Goal: Information Seeking & Learning: Learn about a topic

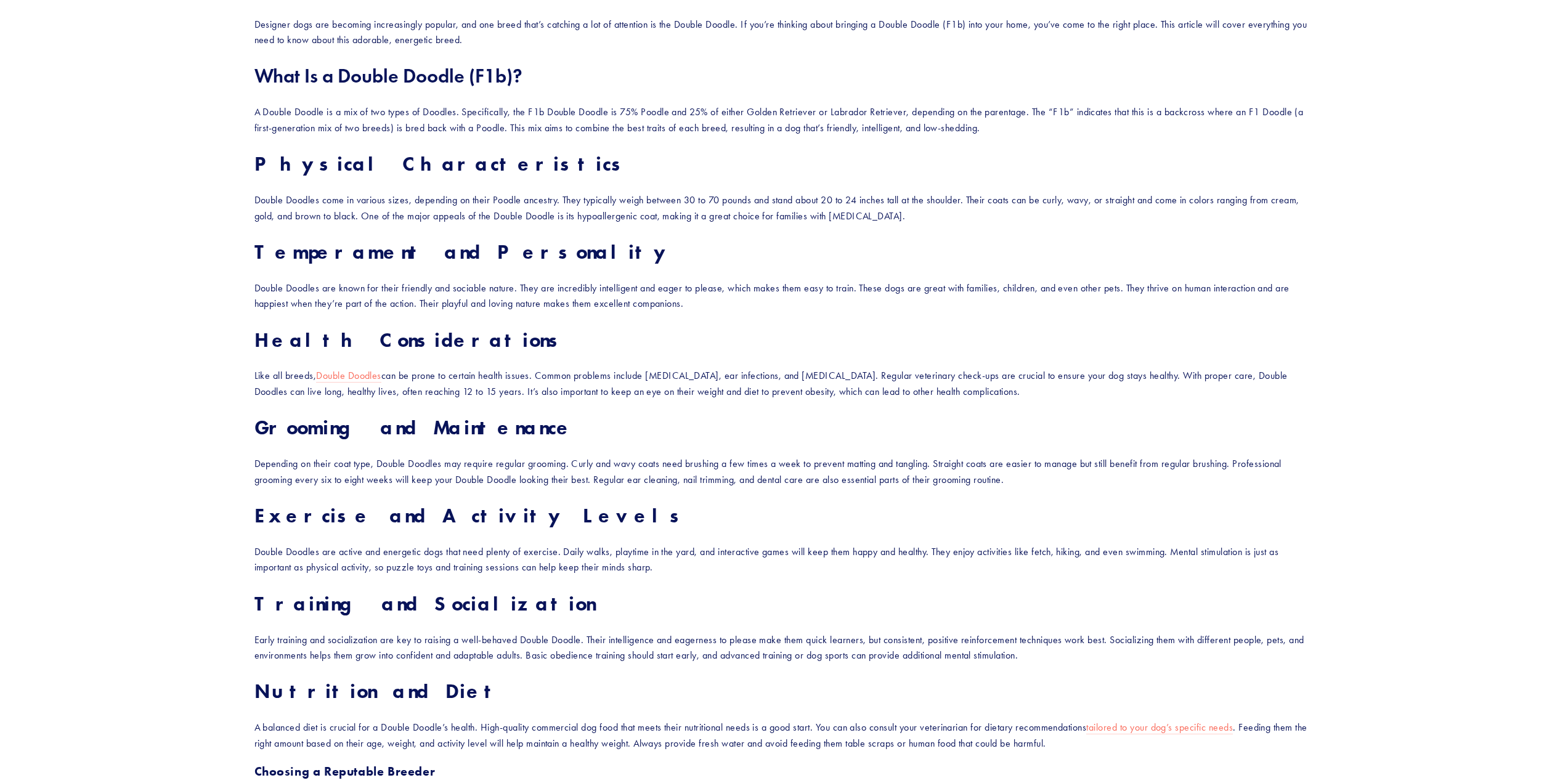
scroll to position [1109, 0]
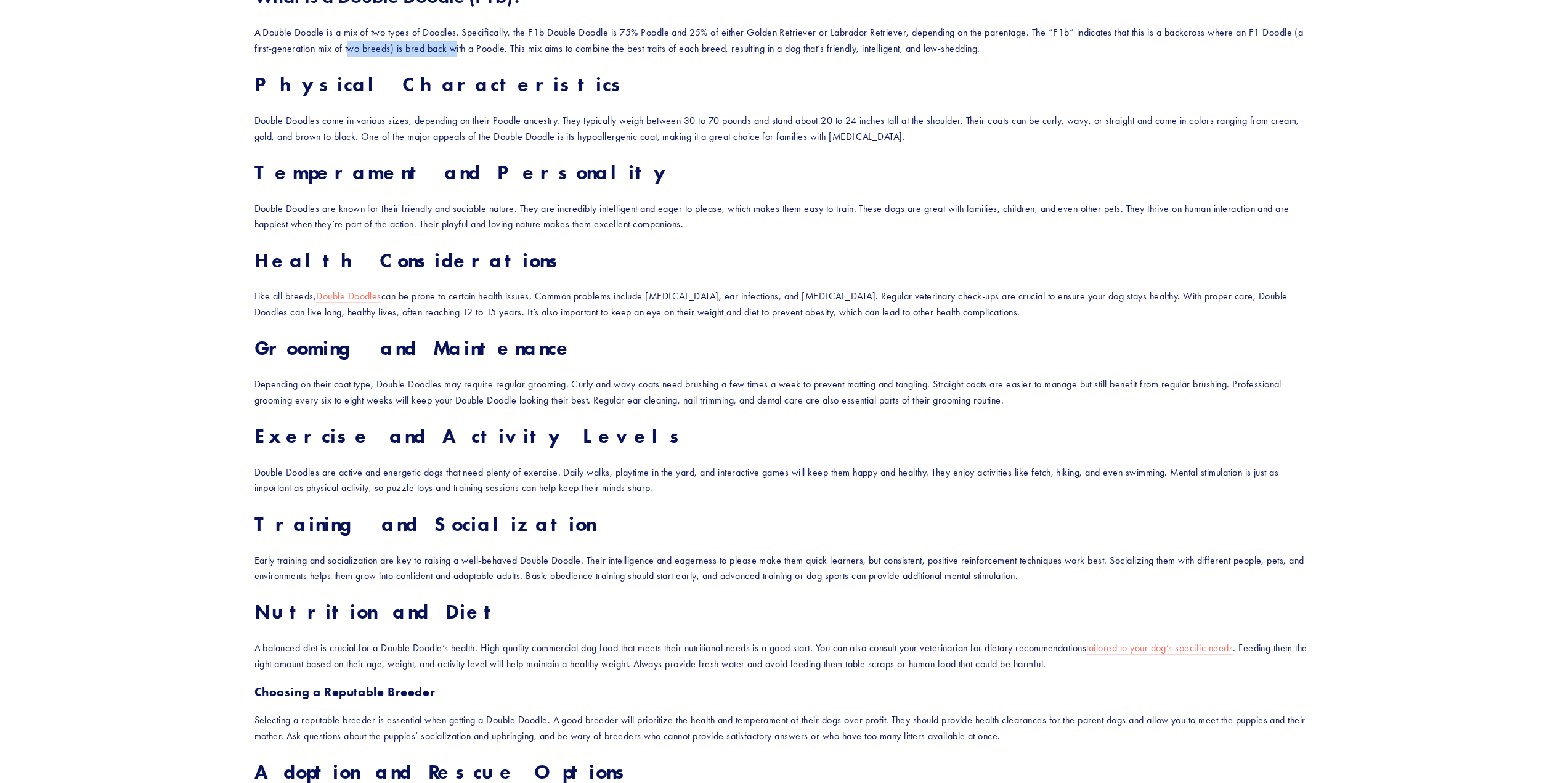
drag, startPoint x: 353, startPoint y: 50, endPoint x: 509, endPoint y: 47, distance: 156.0
click at [505, 47] on p "A Double Doodle is a mix of two types of Doodles. Specifically, the F1b Double …" at bounding box center [785, 40] width 1060 height 31
click at [516, 46] on p "A Double Doodle is a mix of two types of Doodles. Specifically, the F1b Double …" at bounding box center [785, 40] width 1060 height 31
drag, startPoint x: 502, startPoint y: 45, endPoint x: 666, endPoint y: 53, distance: 164.2
click at [666, 53] on p "A Double Doodle is a mix of two types of Doodles. Specifically, the F1b Double …" at bounding box center [785, 40] width 1060 height 31
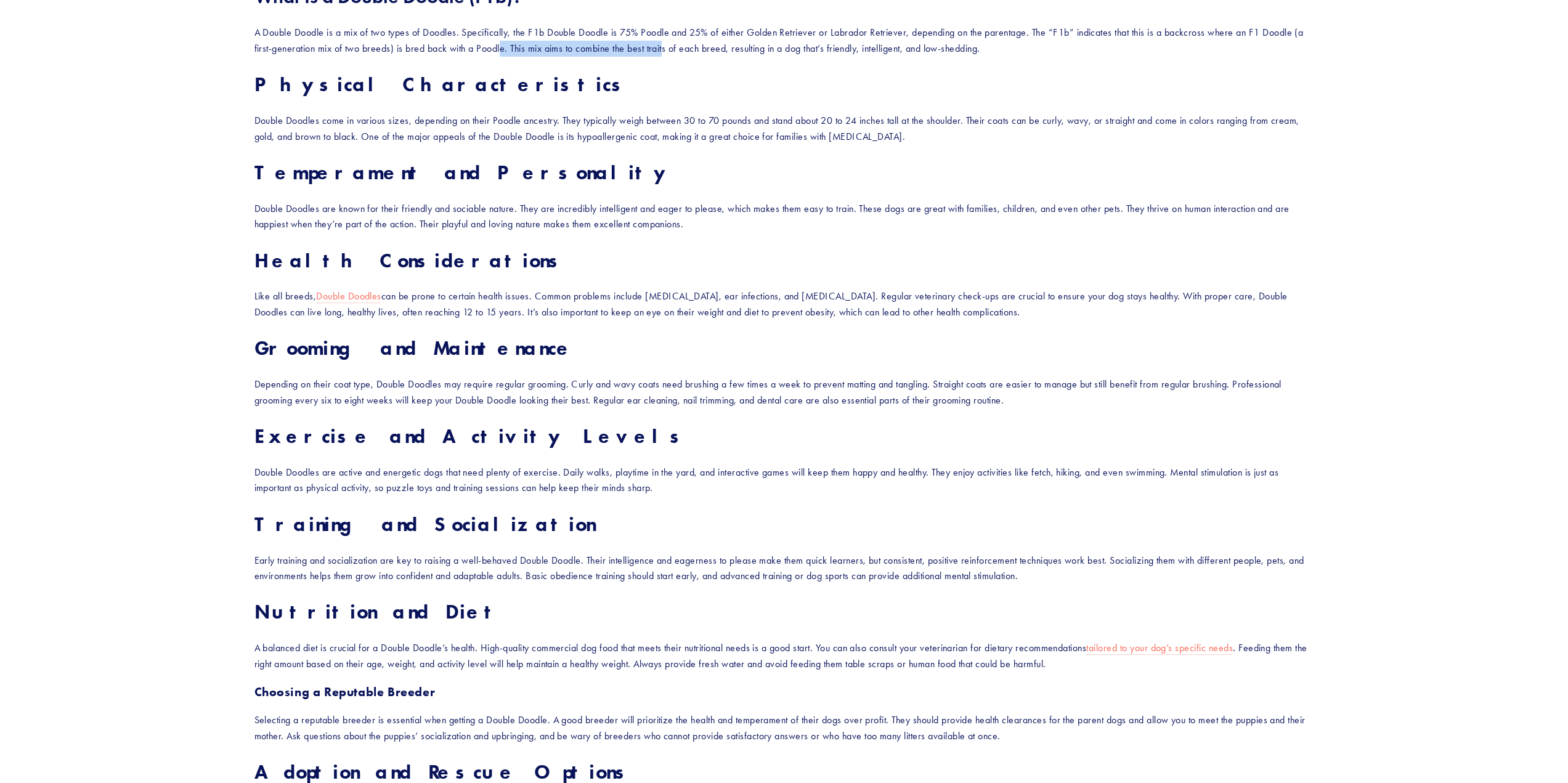
click at [666, 53] on p "A Double Doodle is a mix of two types of Doodles. Specifically, the F1b Double …" at bounding box center [785, 40] width 1060 height 31
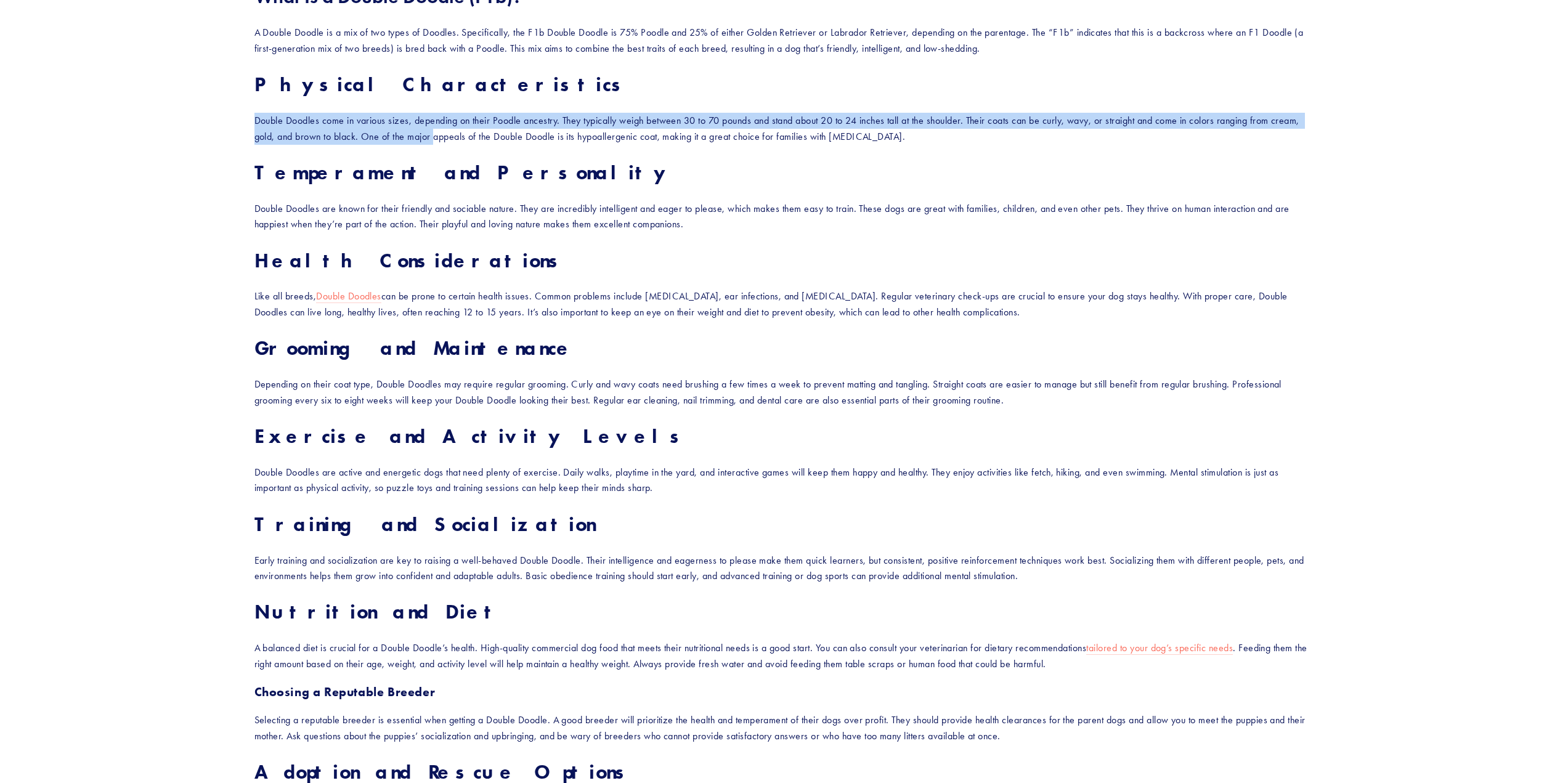
drag, startPoint x: 255, startPoint y: 121, endPoint x: 439, endPoint y: 144, distance: 185.4
click at [439, 144] on div "Designer dogs are becoming increasingly popular, and one breed that’s catching …" at bounding box center [784, 529] width 1081 height 1205
click at [439, 144] on p "Double Doodles come in various sizes, depending on their Poodle ancestry. They …" at bounding box center [785, 128] width 1060 height 31
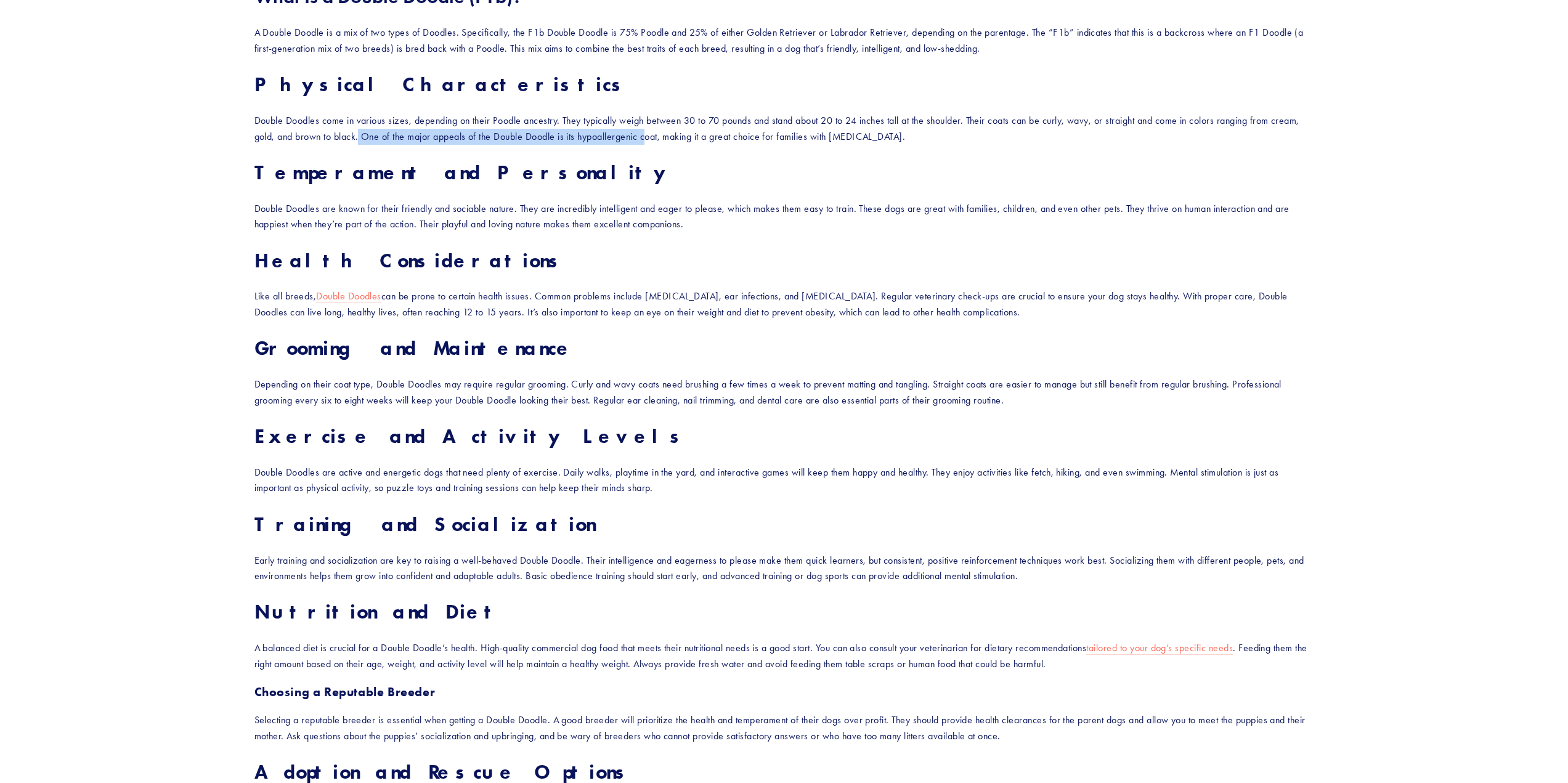
drag, startPoint x: 371, startPoint y: 134, endPoint x: 666, endPoint y: 126, distance: 295.1
click at [661, 127] on p "Double Doodles come in various sizes, depending on their Poodle ancestry. They …" at bounding box center [785, 128] width 1060 height 31
click at [643, 132] on p "Double Doodles come in various sizes, depending on their Poodle ancestry. They …" at bounding box center [785, 128] width 1060 height 31
drag, startPoint x: 515, startPoint y: 133, endPoint x: 623, endPoint y: 138, distance: 108.1
click at [621, 138] on p "Double Doodles come in various sizes, depending on their Poodle ancestry. They …" at bounding box center [785, 128] width 1060 height 31
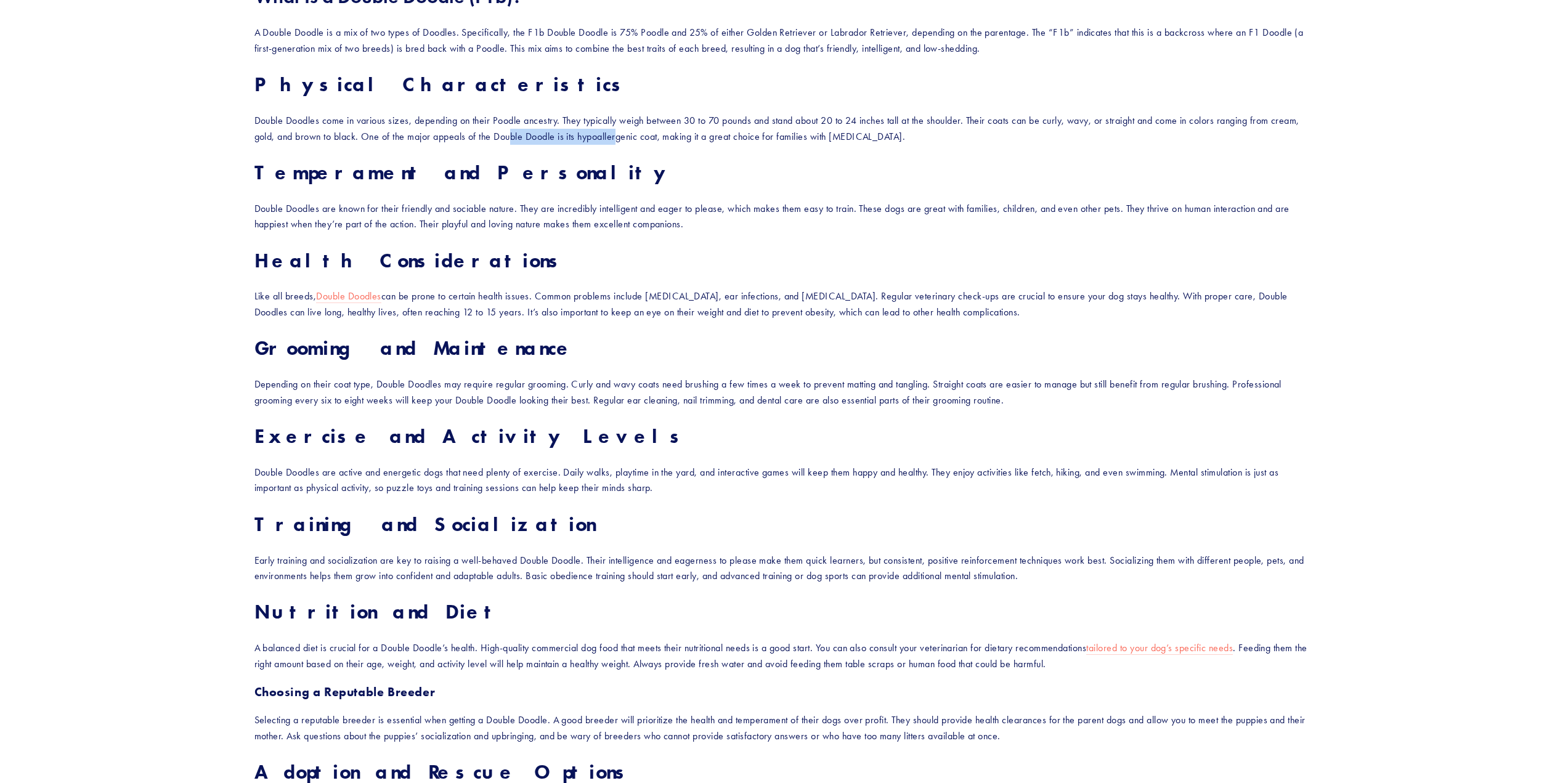
click at [623, 138] on p "Double Doodles come in various sizes, depending on their Poodle ancestry. They …" at bounding box center [785, 128] width 1060 height 31
click at [520, 150] on div "Designer dogs are becoming increasingly popular, and one breed that’s catching …" at bounding box center [785, 529] width 1060 height 1184
drag, startPoint x: 649, startPoint y: 137, endPoint x: 796, endPoint y: 136, distance: 147.0
click at [796, 136] on p "Double Doodles come in various sizes, depending on their Poodle ancestry. They …" at bounding box center [785, 128] width 1060 height 31
click at [798, 135] on p "Double Doodles come in various sizes, depending on their Poodle ancestry. They …" at bounding box center [785, 128] width 1060 height 31
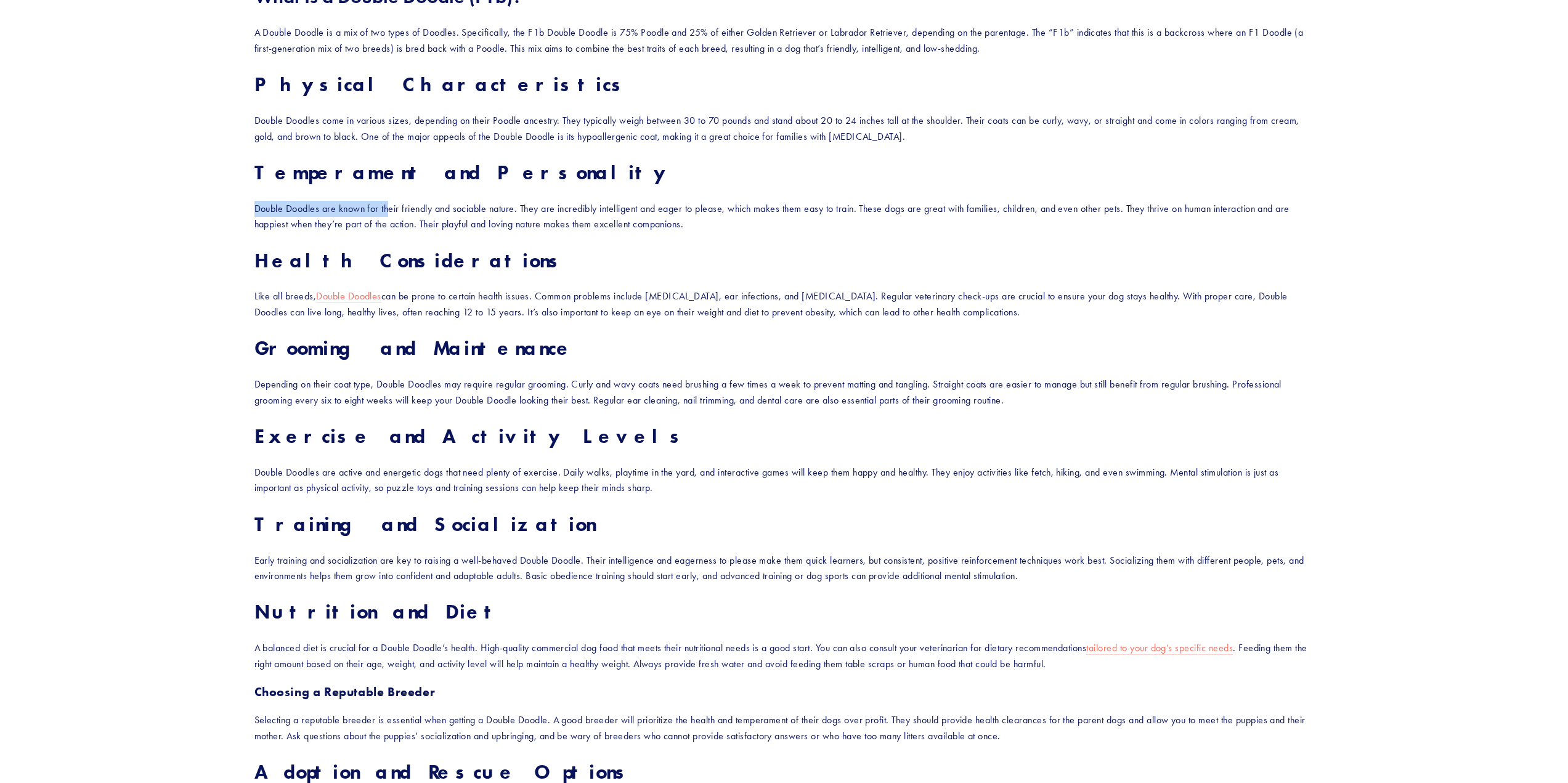
drag, startPoint x: 314, startPoint y: 206, endPoint x: 401, endPoint y: 217, distance: 87.7
click at [401, 217] on div "Designer dogs are becoming increasingly popular, and one breed that’s catching …" at bounding box center [784, 529] width 1081 height 1205
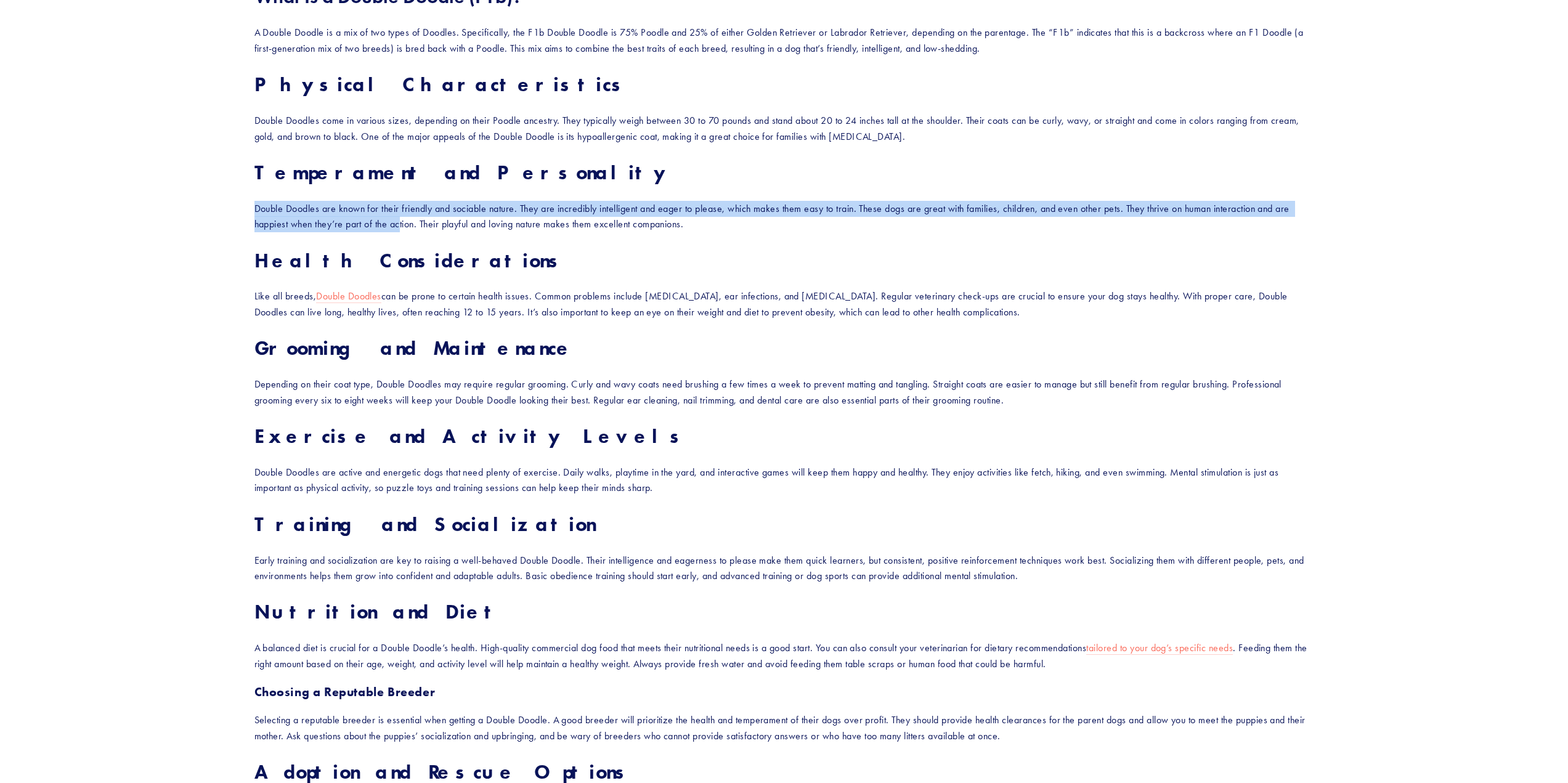
click at [402, 217] on p "Double Doodles are known for their friendly and sociable nature. They are incre…" at bounding box center [785, 217] width 1060 height 31
drag, startPoint x: 731, startPoint y: 221, endPoint x: 673, endPoint y: 208, distance: 59.4
click at [674, 208] on p "Double Doodles are known for their friendly and sociable nature. They are incre…" at bounding box center [785, 217] width 1060 height 31
click at [711, 228] on p "Double Doodles are known for their friendly and sociable nature. They are incre…" at bounding box center [785, 217] width 1060 height 31
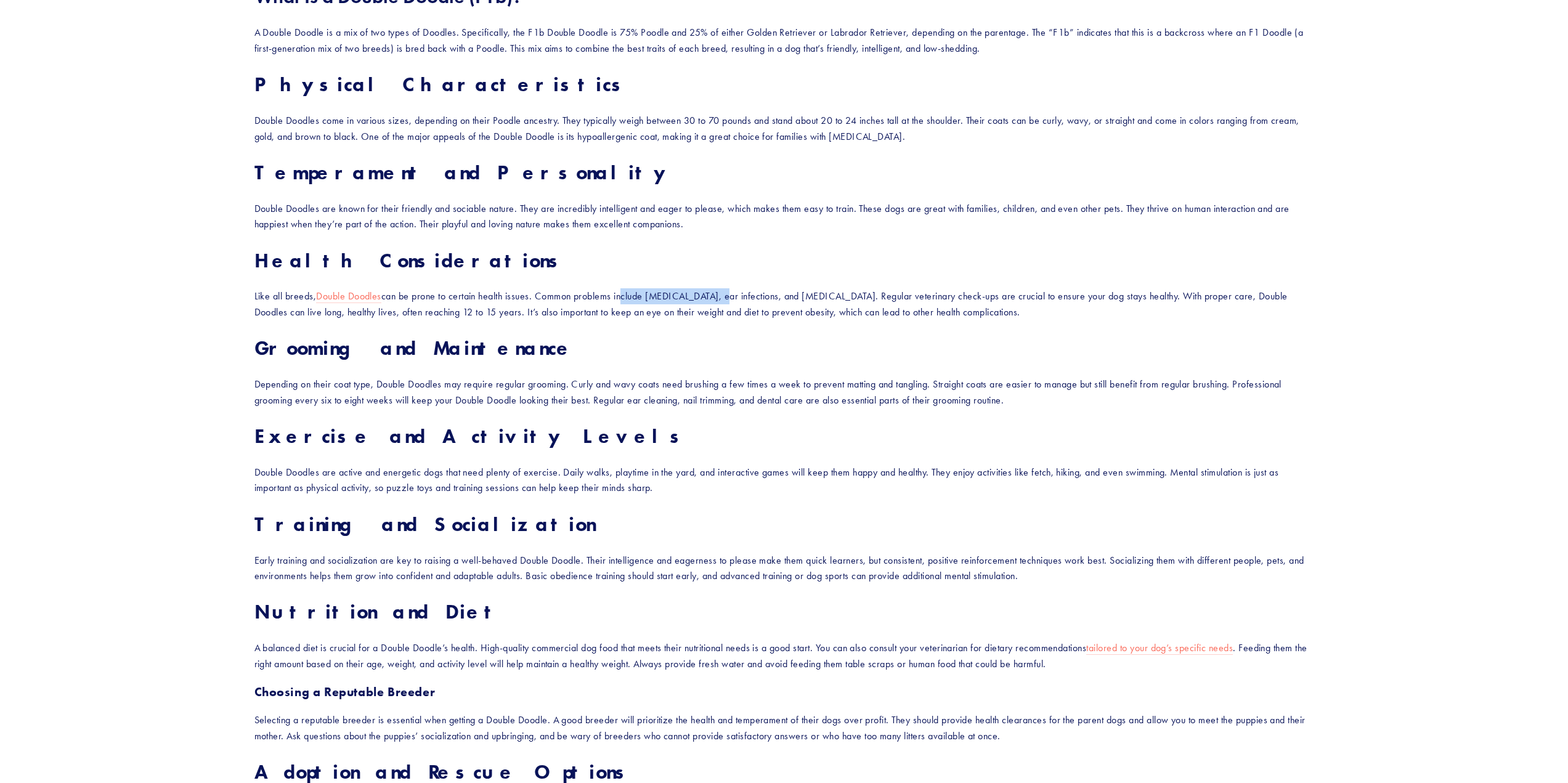
drag, startPoint x: 625, startPoint y: 295, endPoint x: 718, endPoint y: 296, distance: 93.0
click at [718, 296] on p "Like all breeds, Double Doodles can be prone to certain health issues. Common p…" at bounding box center [785, 304] width 1060 height 31
click at [709, 297] on p "Like all breeds, Double Doodles can be prone to certain health issues. Common p…" at bounding box center [785, 304] width 1060 height 31
drag, startPoint x: 332, startPoint y: 308, endPoint x: 455, endPoint y: 308, distance: 123.0
click at [455, 308] on p "Like all breeds, Double Doodles can be prone to certain health issues. Common p…" at bounding box center [785, 304] width 1060 height 31
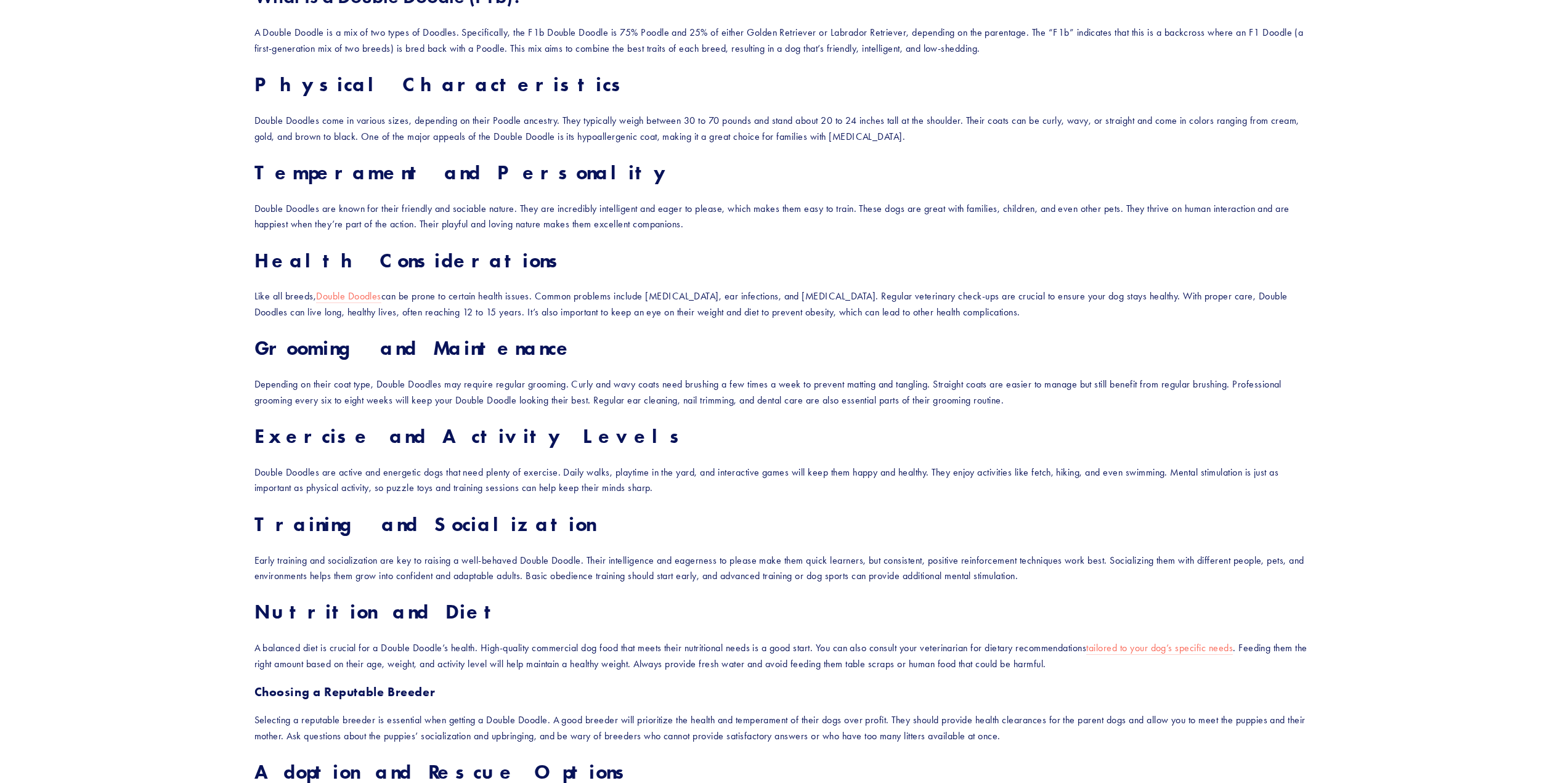
click at [520, 322] on div "Designer dogs are becoming increasingly popular, and one breed that’s catching …" at bounding box center [785, 529] width 1060 height 1184
drag, startPoint x: 605, startPoint y: 309, endPoint x: 773, endPoint y: 313, distance: 168.0
click at [773, 313] on p "Like all breeds, Double Doodles can be prone to certain health issues. Common p…" at bounding box center [785, 304] width 1060 height 31
drag, startPoint x: 766, startPoint y: 316, endPoint x: 671, endPoint y: 318, distance: 95.0
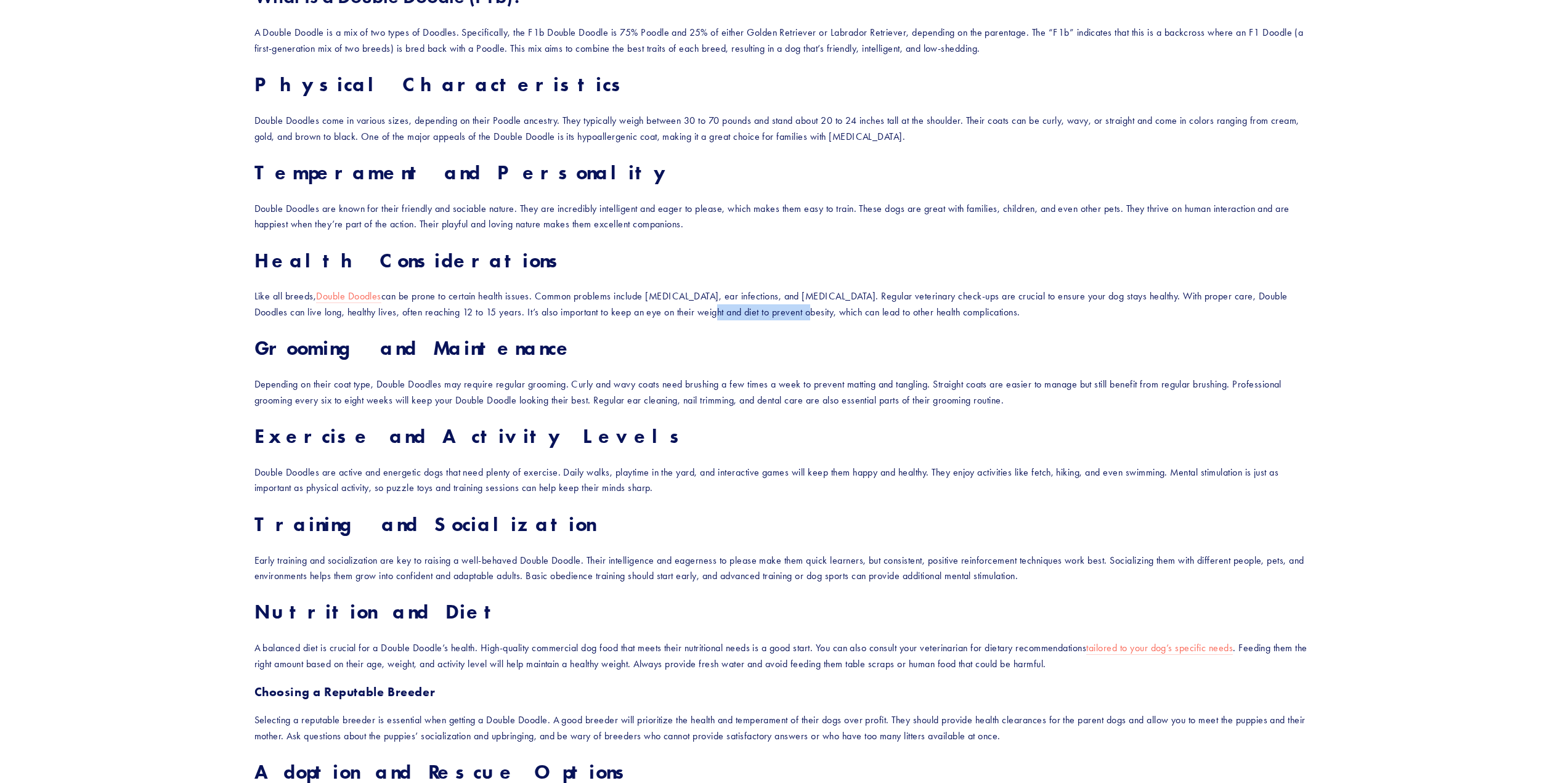
click at [671, 318] on p "Like all breeds, Double Doodles can be prone to certain health issues. Common p…" at bounding box center [785, 304] width 1060 height 31
click at [678, 317] on p "Like all breeds, Double Doodles can be prone to certain health issues. Common p…" at bounding box center [785, 304] width 1060 height 31
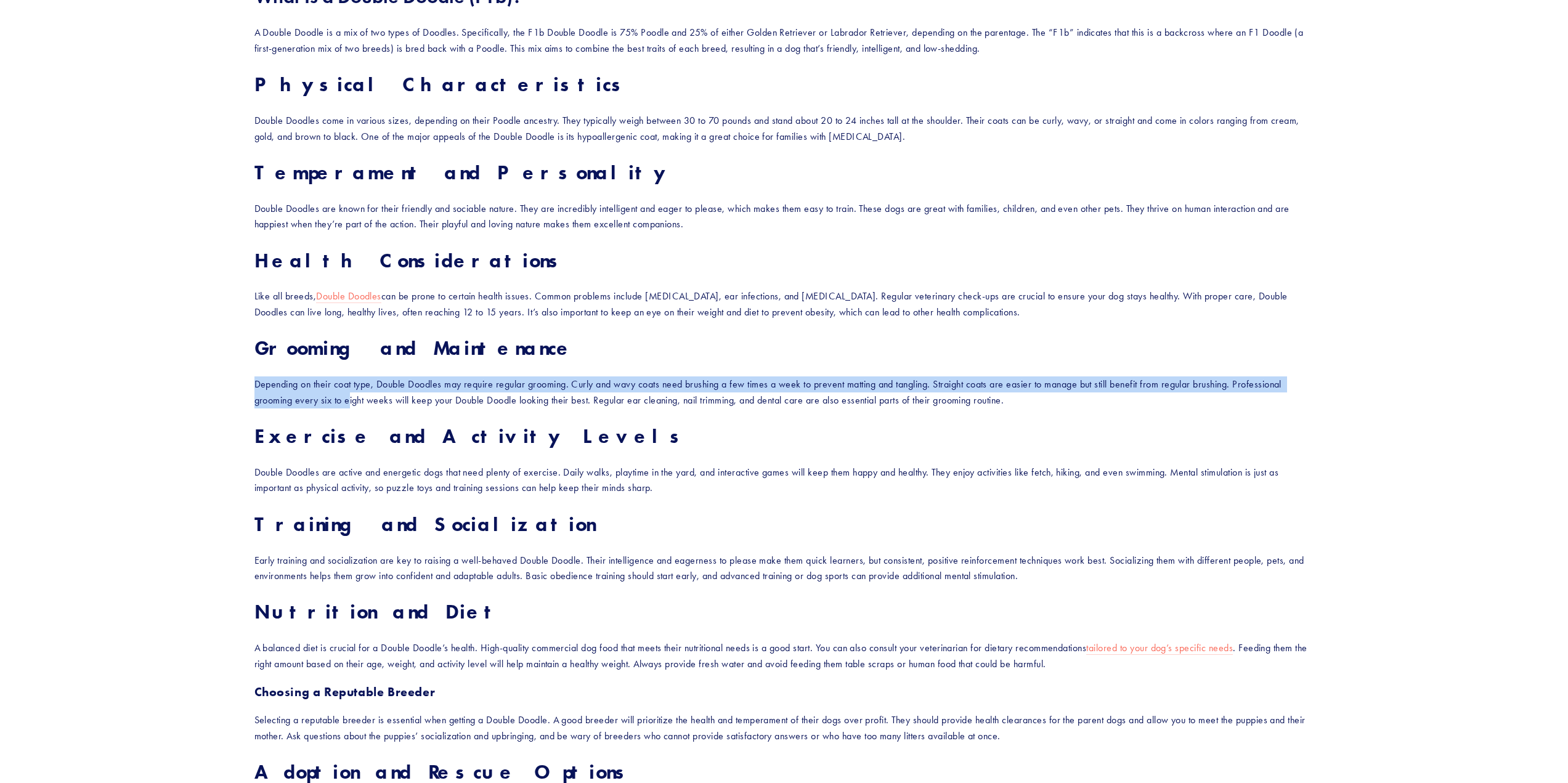
drag, startPoint x: 245, startPoint y: 383, endPoint x: 383, endPoint y: 399, distance: 138.9
click at [383, 399] on div "Designer dogs are becoming increasingly popular, and one breed that’s catching …" at bounding box center [784, 529] width 1081 height 1205
click at [383, 399] on p "Depending on their coat type, Double Doodles may require regular grooming. Curl…" at bounding box center [785, 392] width 1060 height 31
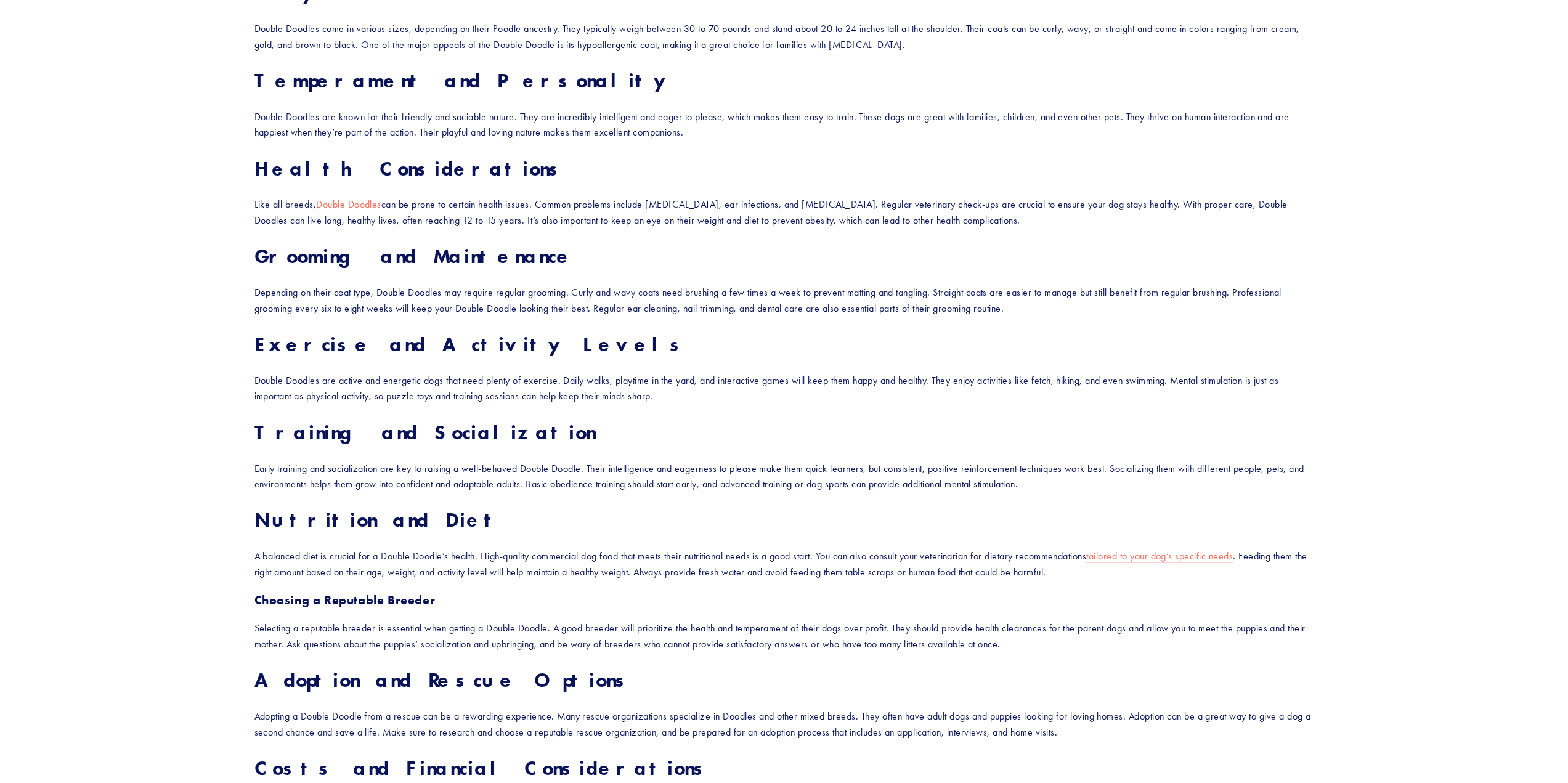
scroll to position [1294, 0]
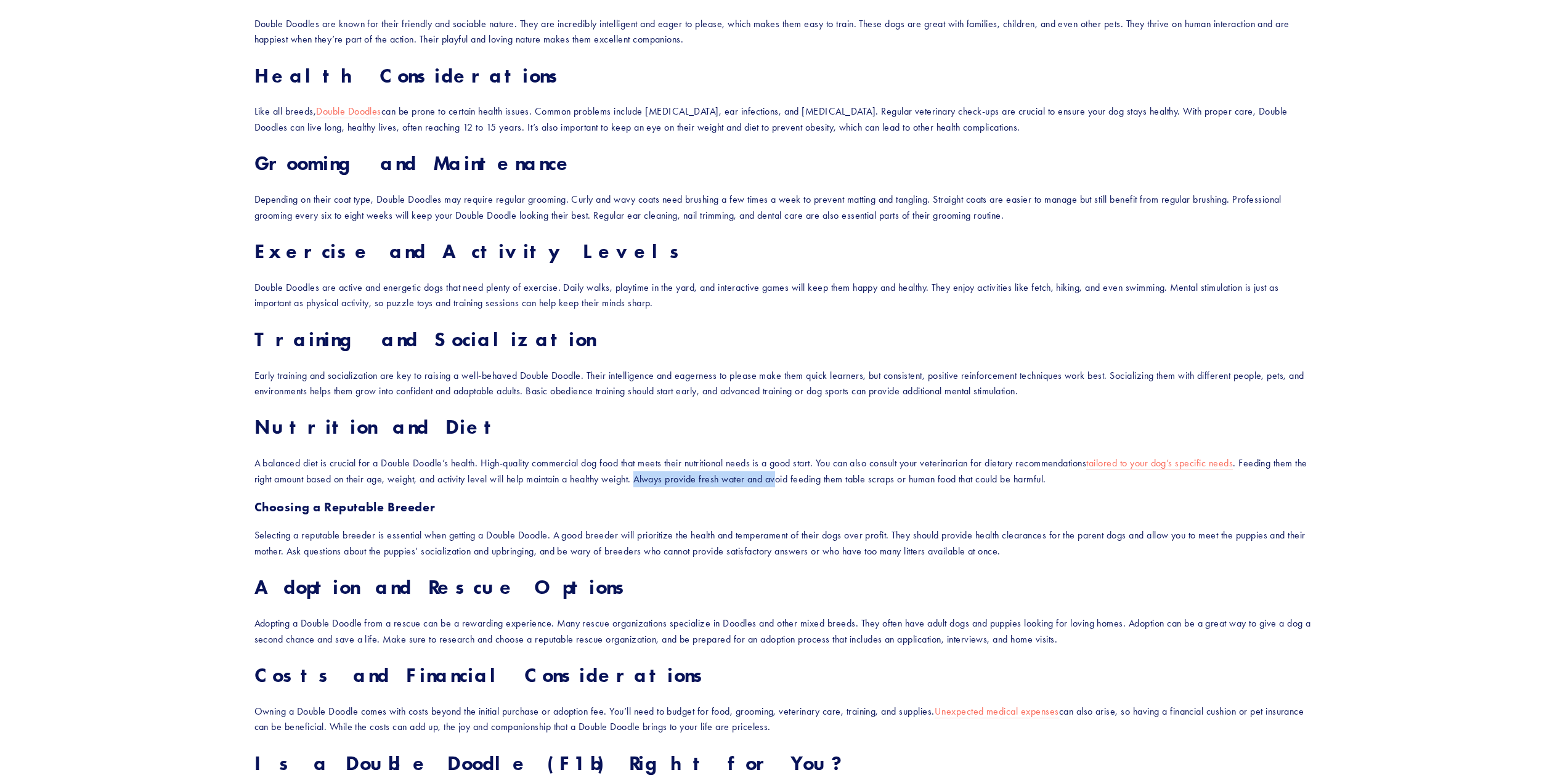
drag, startPoint x: 661, startPoint y: 479, endPoint x: 807, endPoint y: 484, distance: 146.1
click at [803, 485] on p "A balanced diet is crucial for a Double Doodle’s health. High-quality commercia…" at bounding box center [785, 470] width 1060 height 31
click at [807, 484] on p "A balanced diet is crucial for a Double Doodle’s health. High-quality commercia…" at bounding box center [785, 470] width 1060 height 31
drag, startPoint x: 748, startPoint y: 475, endPoint x: 905, endPoint y: 481, distance: 157.1
click at [902, 481] on p "A balanced diet is crucial for a Double Doodle’s health. High-quality commercia…" at bounding box center [785, 470] width 1060 height 31
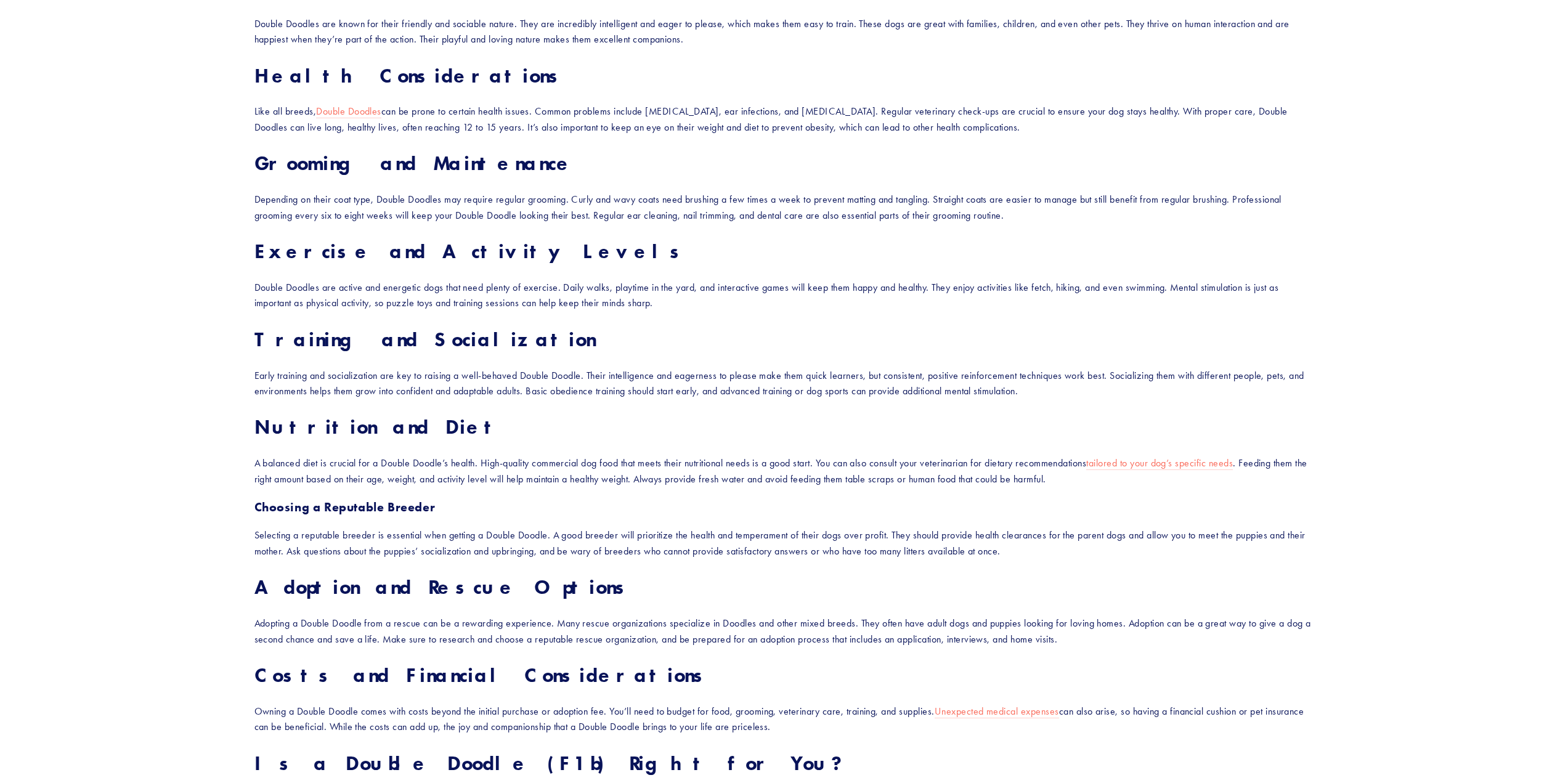
click at [905, 481] on p "A balanced diet is crucial for a Double Doodle’s health. High-quality commercia…" at bounding box center [785, 470] width 1060 height 31
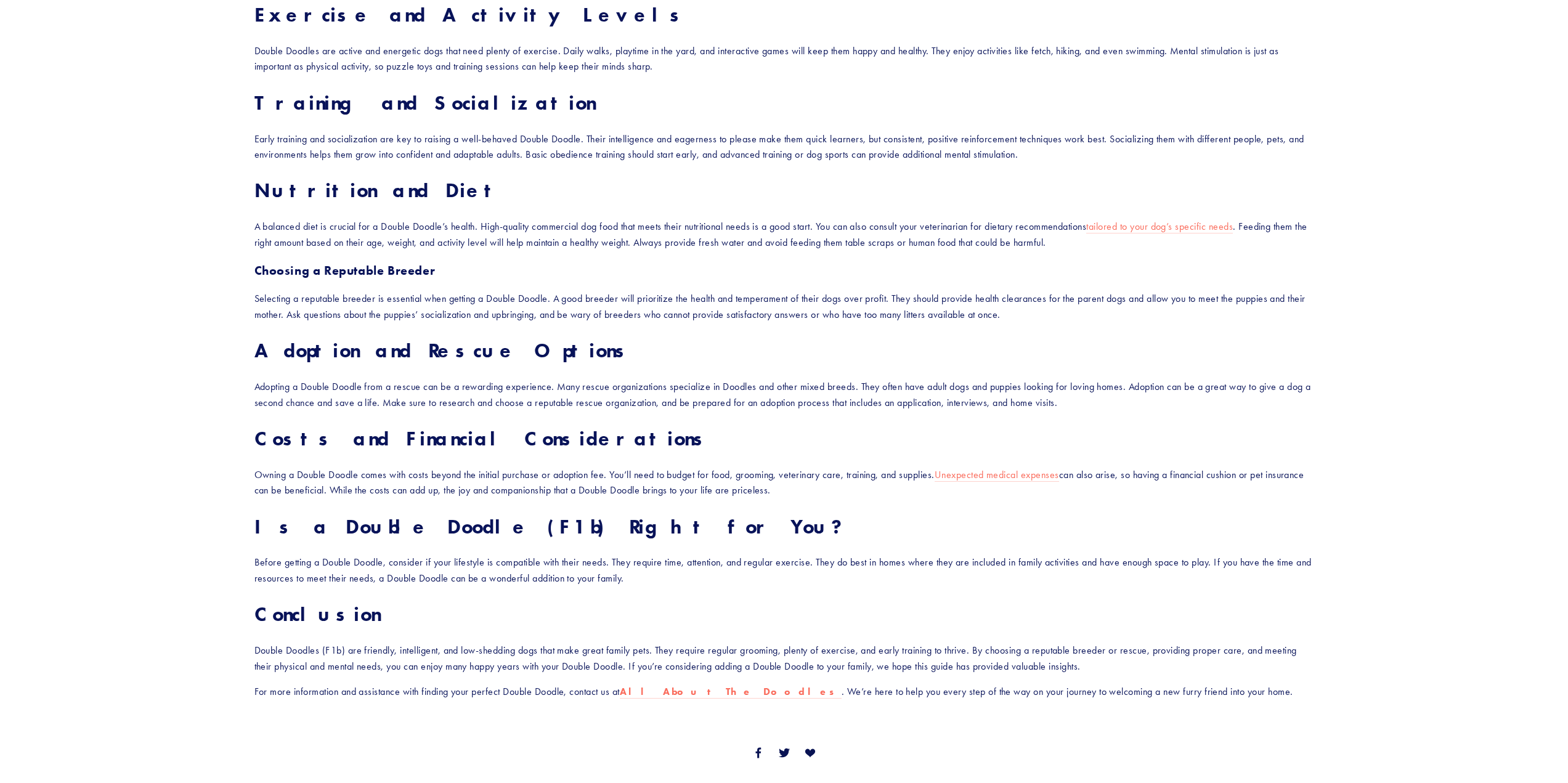
scroll to position [1541, 0]
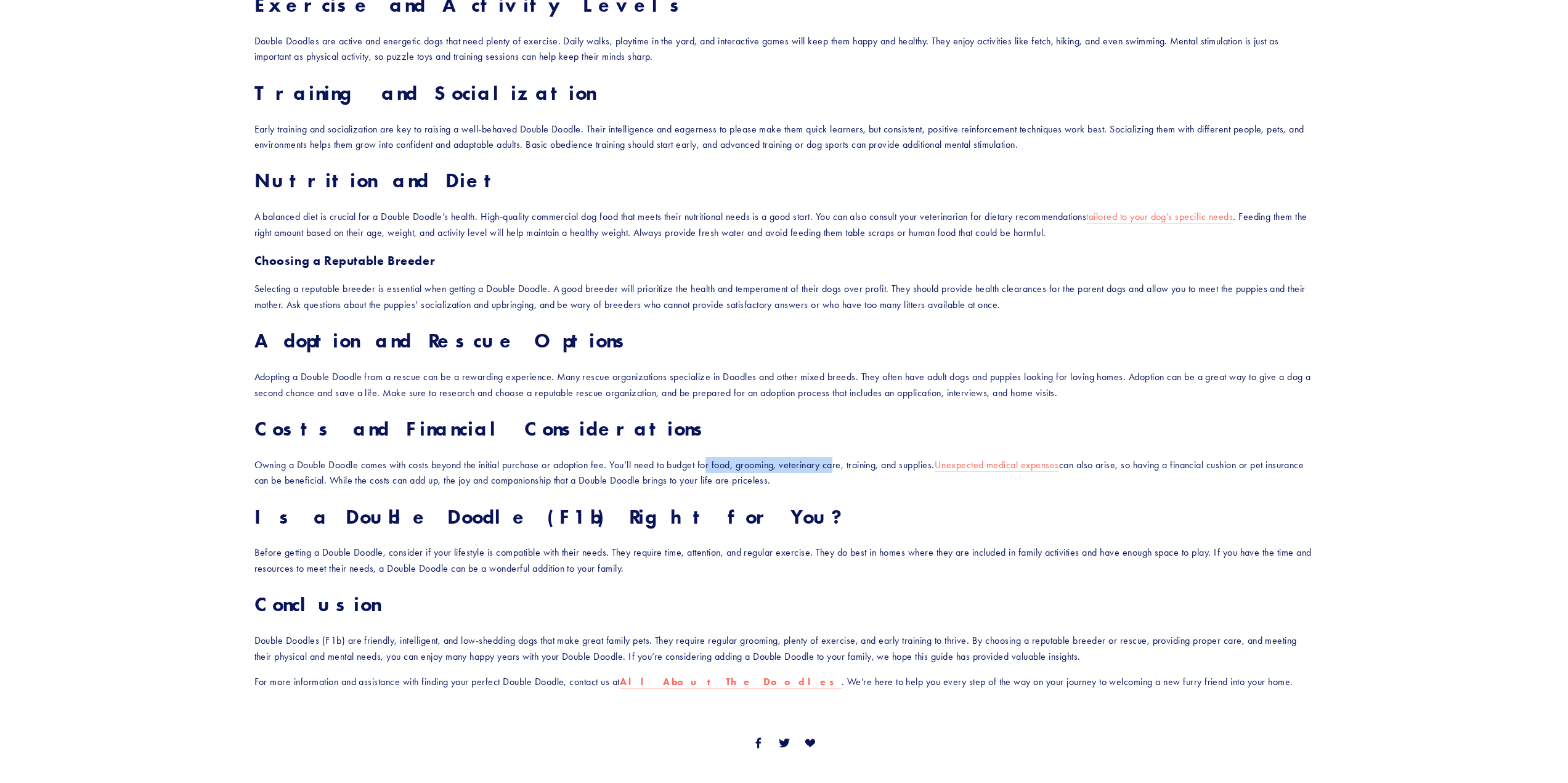
drag, startPoint x: 712, startPoint y: 465, endPoint x: 844, endPoint y: 464, distance: 132.0
click at [844, 464] on p "Owning a Double Doodle comes with costs beyond the initial purchase or adoption…" at bounding box center [785, 472] width 1060 height 31
click at [849, 464] on p "Owning a Double Doodle comes with costs beyond the initial purchase or adoption…" at bounding box center [785, 472] width 1060 height 31
drag, startPoint x: 860, startPoint y: 468, endPoint x: 935, endPoint y: 464, distance: 75.1
click at [935, 464] on p "Owning a Double Doodle comes with costs beyond the initial purchase or adoption…" at bounding box center [785, 472] width 1060 height 31
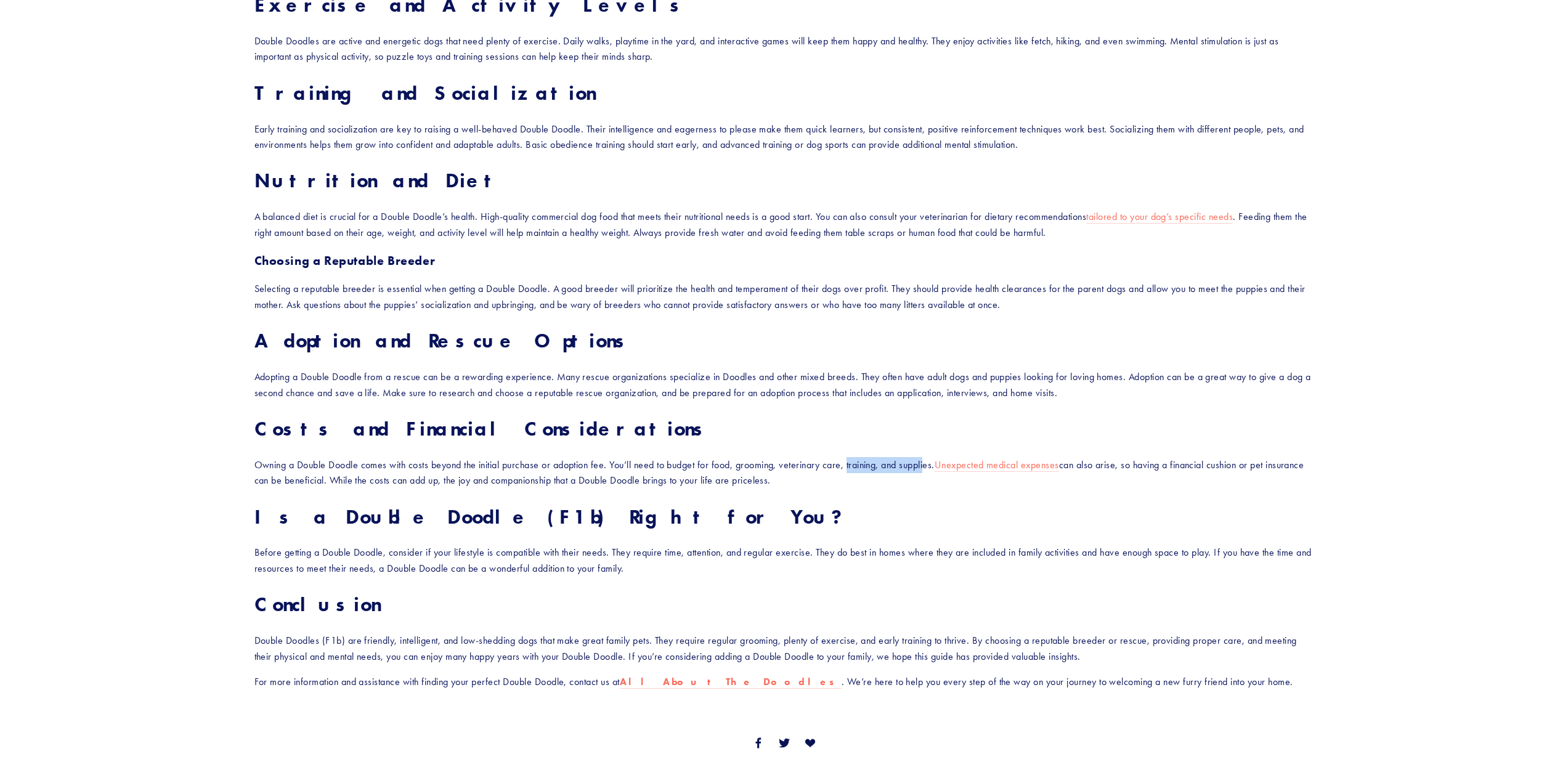
click at [922, 470] on p "Owning a Double Doodle comes with costs beyond the initial purchase or adoption…" at bounding box center [785, 472] width 1060 height 31
drag, startPoint x: 252, startPoint y: 482, endPoint x: 532, endPoint y: 486, distance: 280.0
click at [531, 486] on div "Designer dogs are becoming increasingly popular, and one breed that’s catching …" at bounding box center [784, 98] width 1081 height 1205
click at [527, 488] on p "Owning a Double Doodle comes with costs beyond the initial purchase or adoption…" at bounding box center [785, 472] width 1060 height 31
drag, startPoint x: 473, startPoint y: 482, endPoint x: 550, endPoint y: 482, distance: 77.0
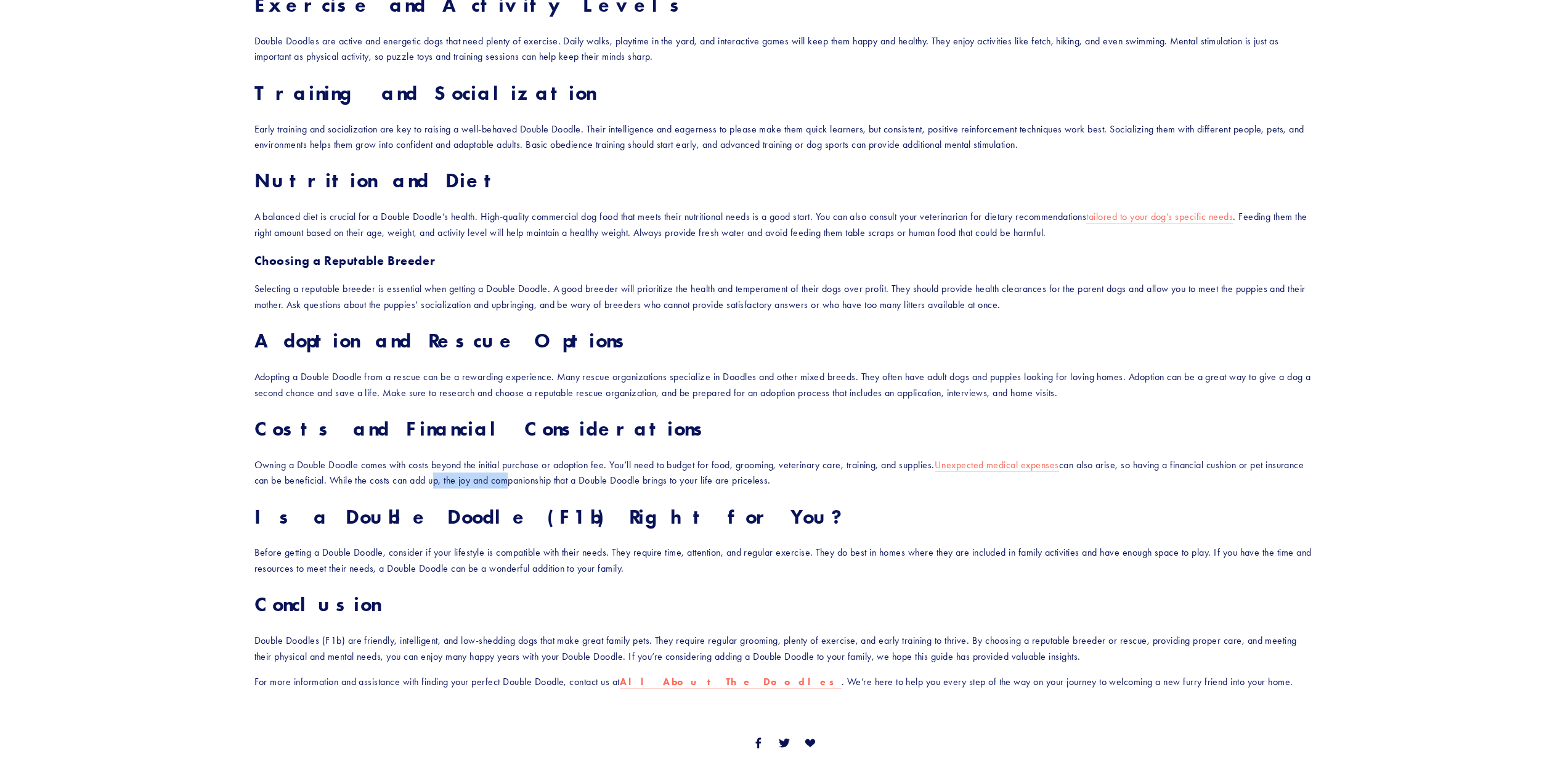
click at [550, 482] on p "Owning a Double Doodle comes with costs beyond the initial purchase or adoption…" at bounding box center [785, 472] width 1060 height 31
click at [549, 482] on p "Owning a Double Doodle comes with costs beyond the initial purchase or adoption…" at bounding box center [785, 472] width 1060 height 31
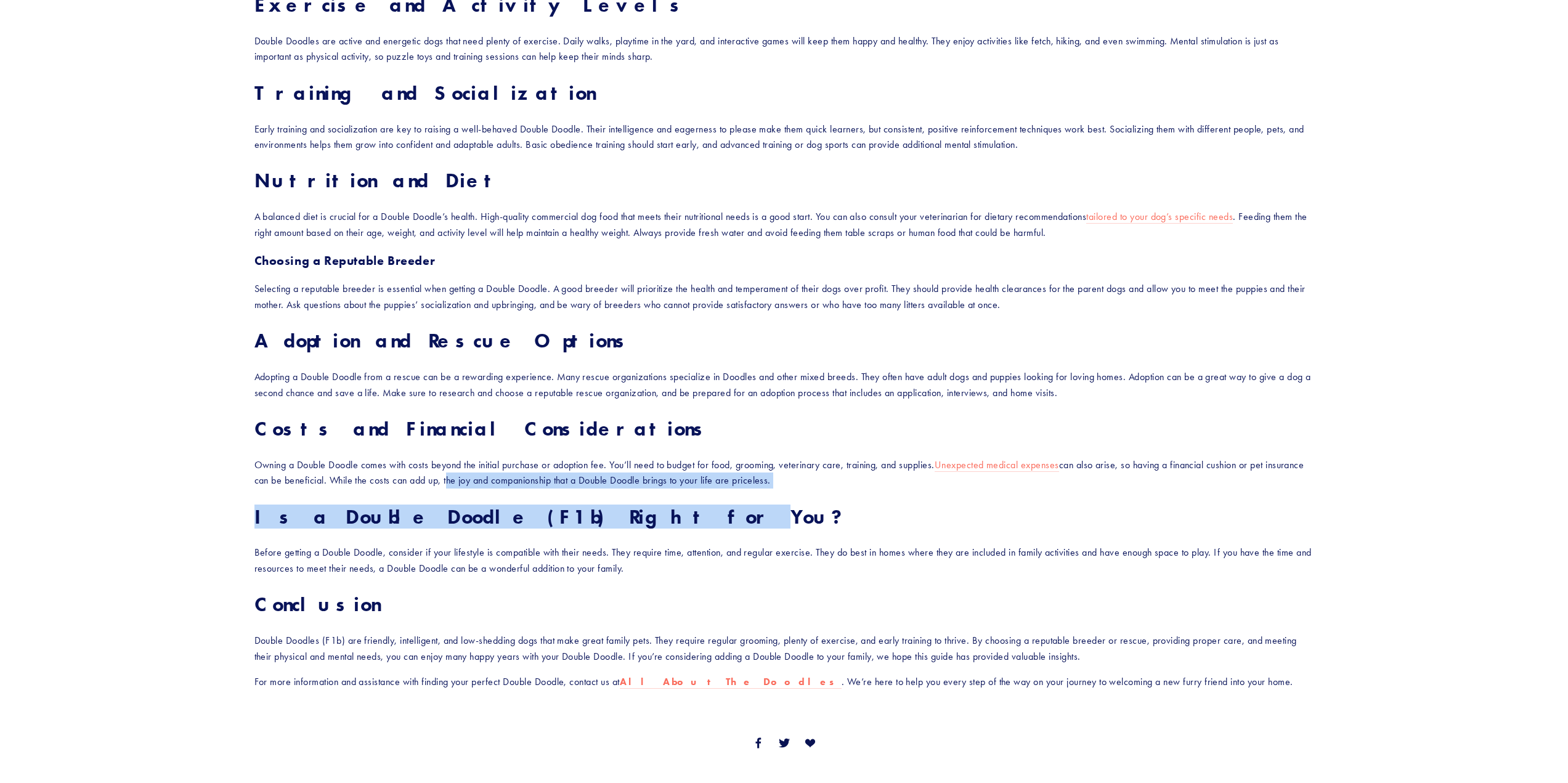
drag, startPoint x: 503, startPoint y: 483, endPoint x: 566, endPoint y: 488, distance: 63.2
click at [565, 488] on div "Designer dogs are becoming increasingly popular, and one breed that’s catching …" at bounding box center [785, 98] width 1060 height 1184
click at [566, 488] on div "Designer dogs are becoming increasingly popular, and one breed that’s catching …" at bounding box center [785, 98] width 1060 height 1184
